Goal: Information Seeking & Learning: Learn about a topic

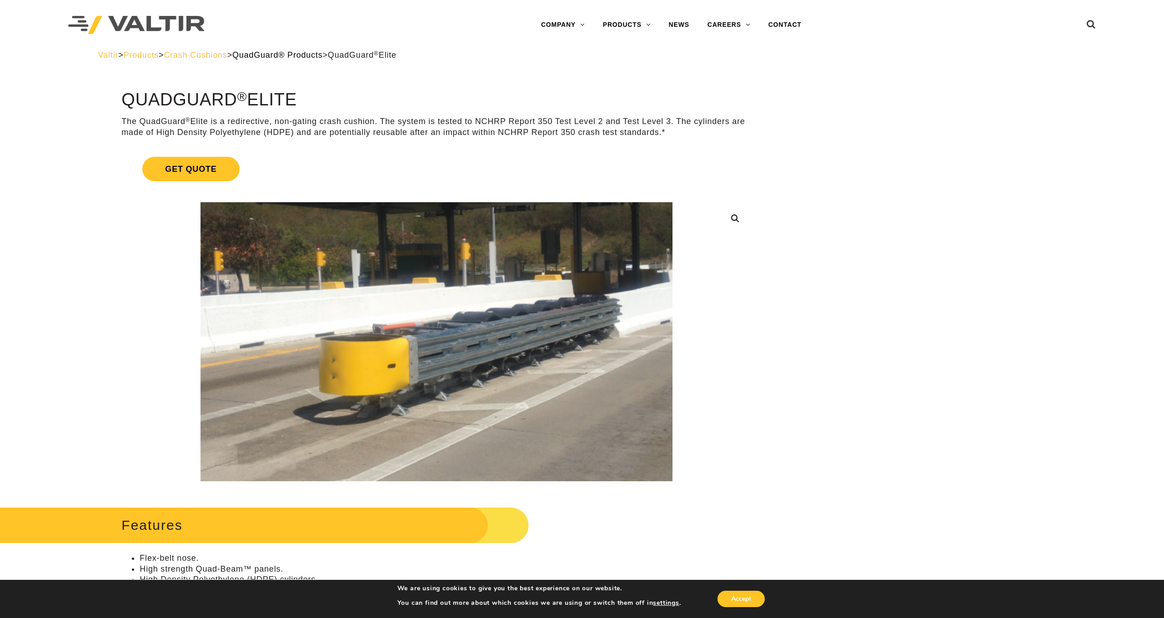
click at [286, 54] on span "QuadGuard® Products" at bounding box center [277, 54] width 90 height 9
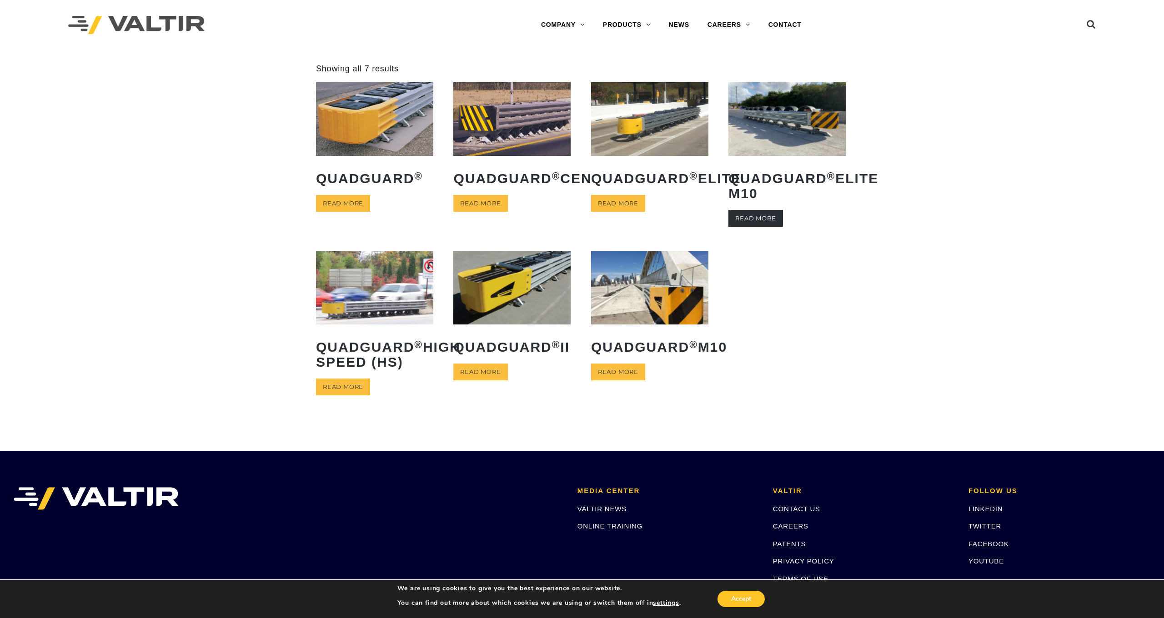
click at [756, 221] on link "Read more" at bounding box center [755, 218] width 54 height 17
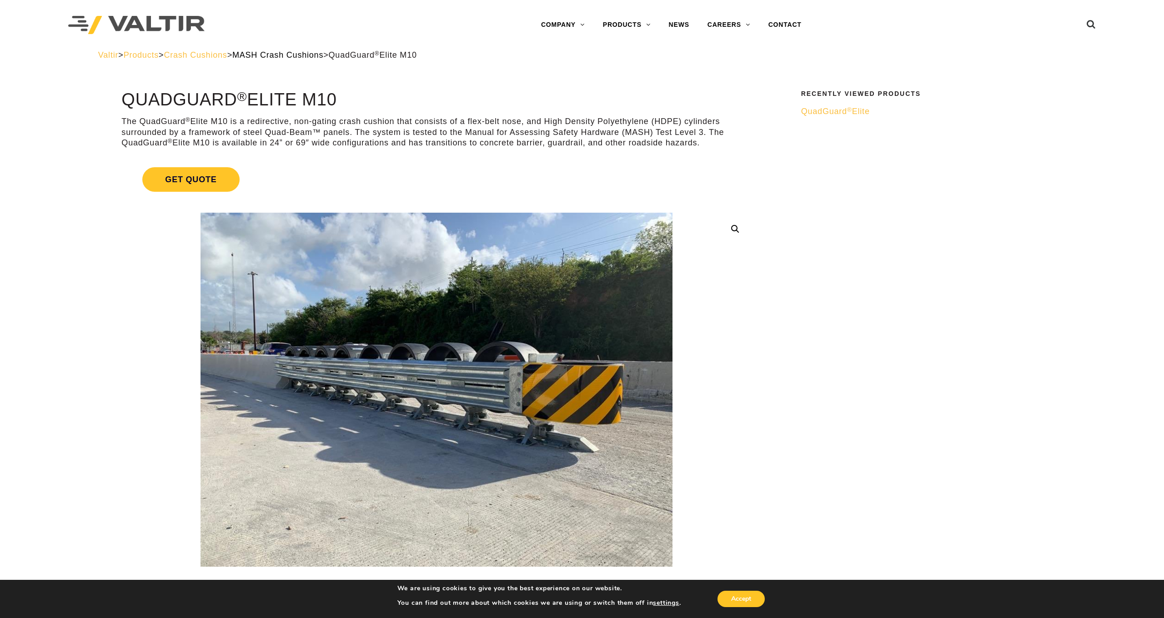
click at [323, 55] on span "MASH Crash Cushions" at bounding box center [277, 54] width 91 height 9
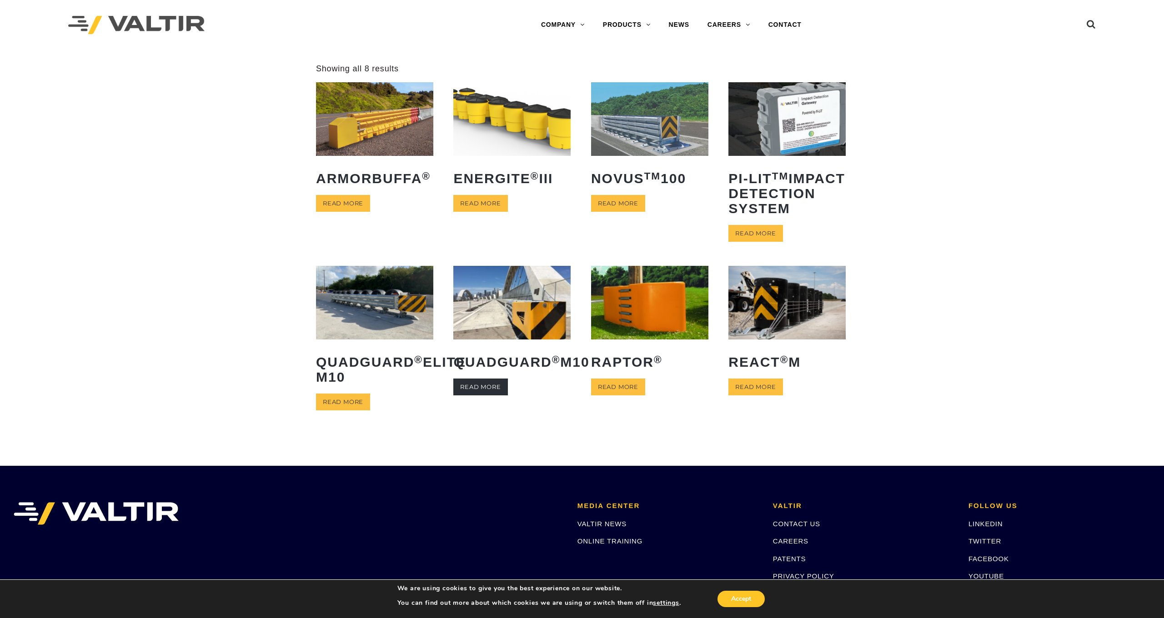
click at [489, 396] on link "Read more" at bounding box center [480, 387] width 54 height 17
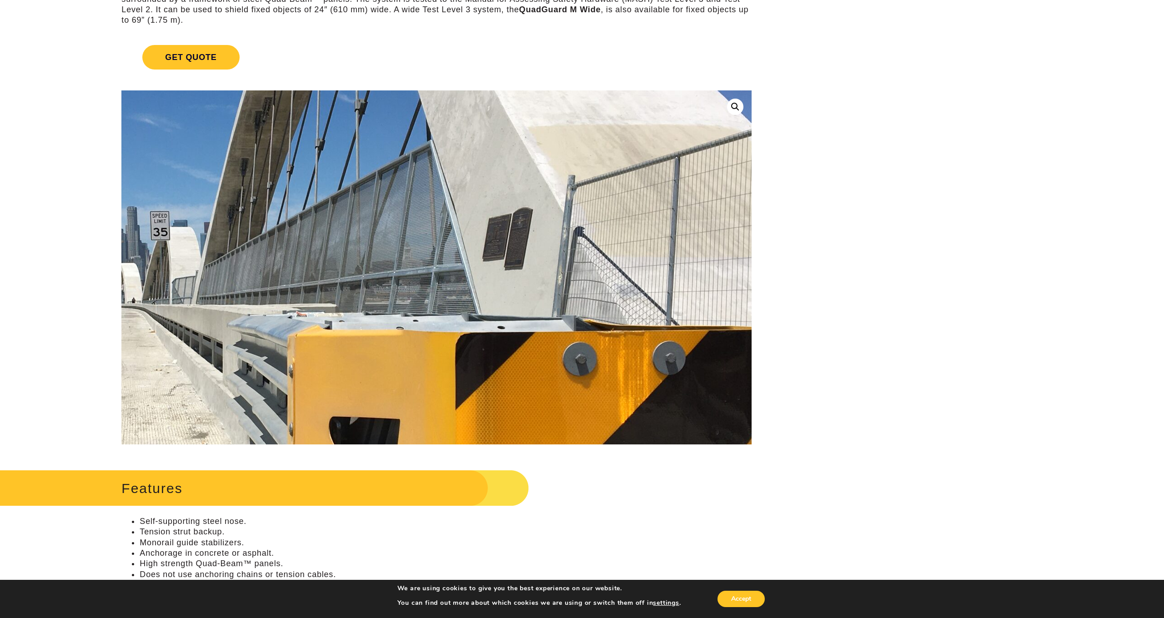
scroll to position [247, 0]
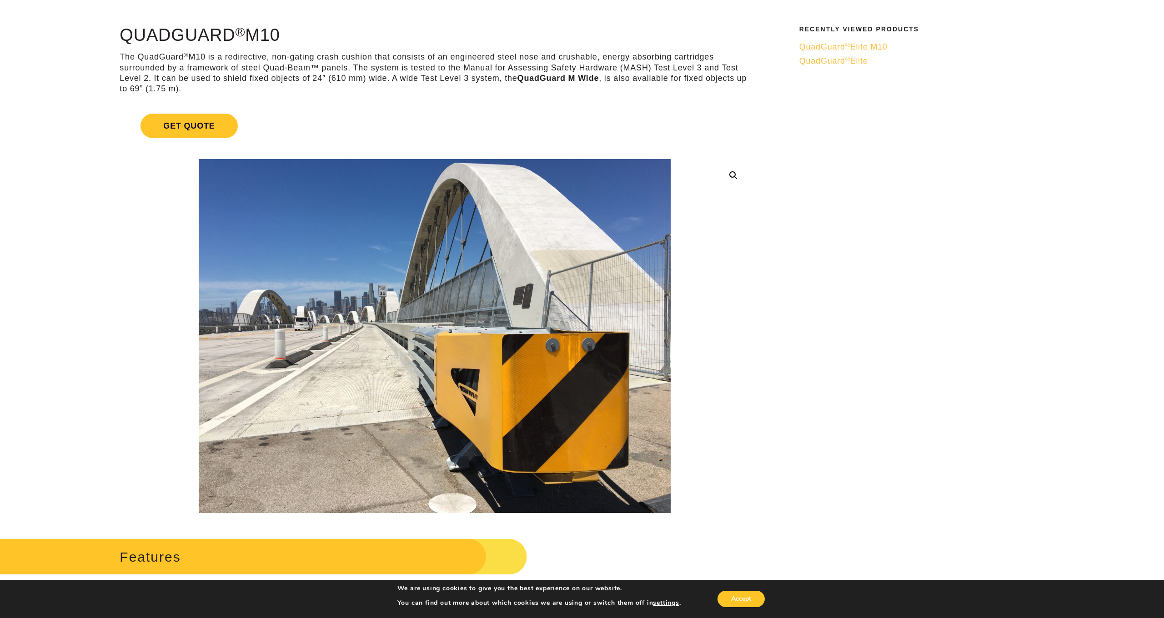
scroll to position [0, 2]
